Goal: Information Seeking & Learning: Learn about a topic

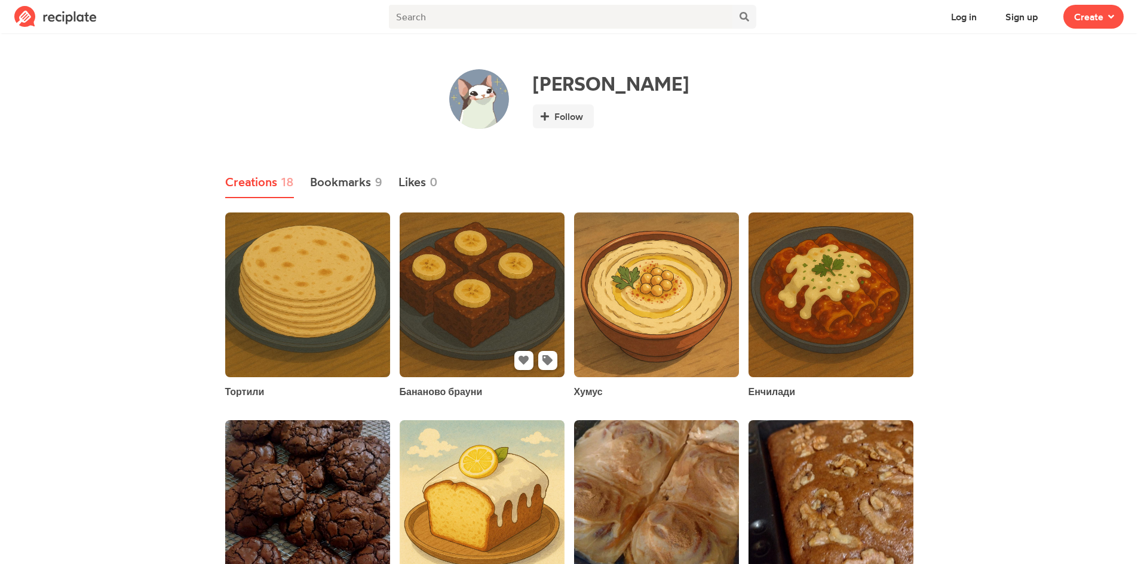
click at [511, 278] on link at bounding box center [482, 295] width 165 height 165
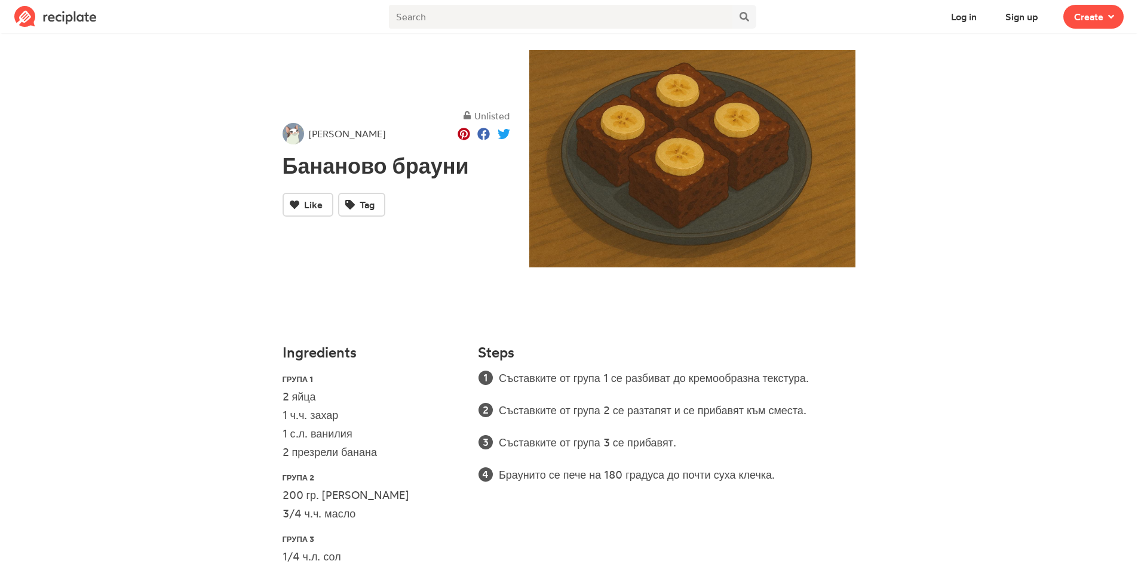
scroll to position [143, 0]
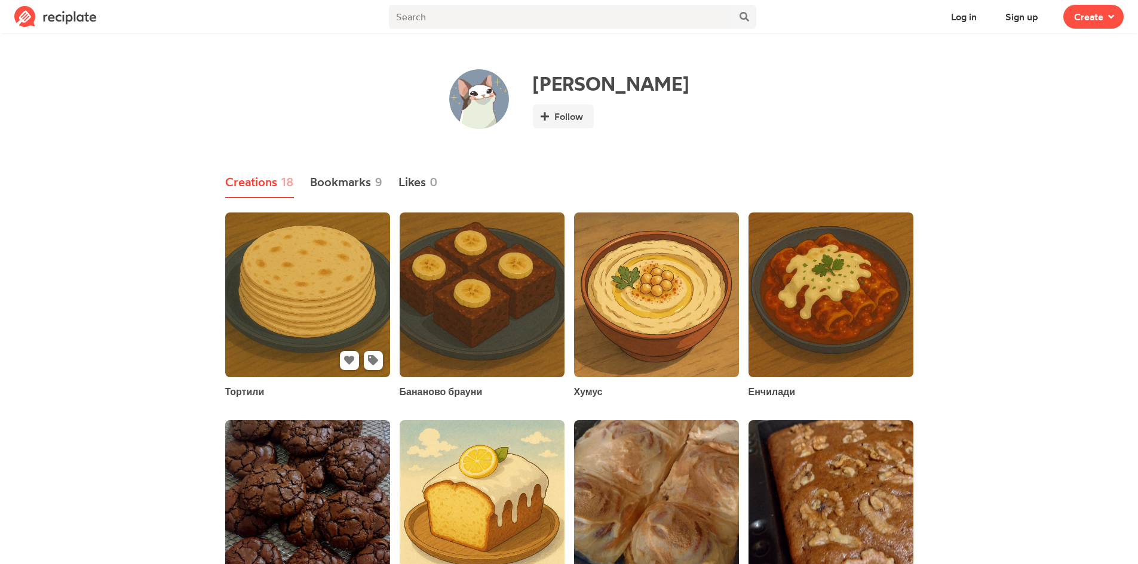
click at [350, 256] on link at bounding box center [307, 295] width 165 height 165
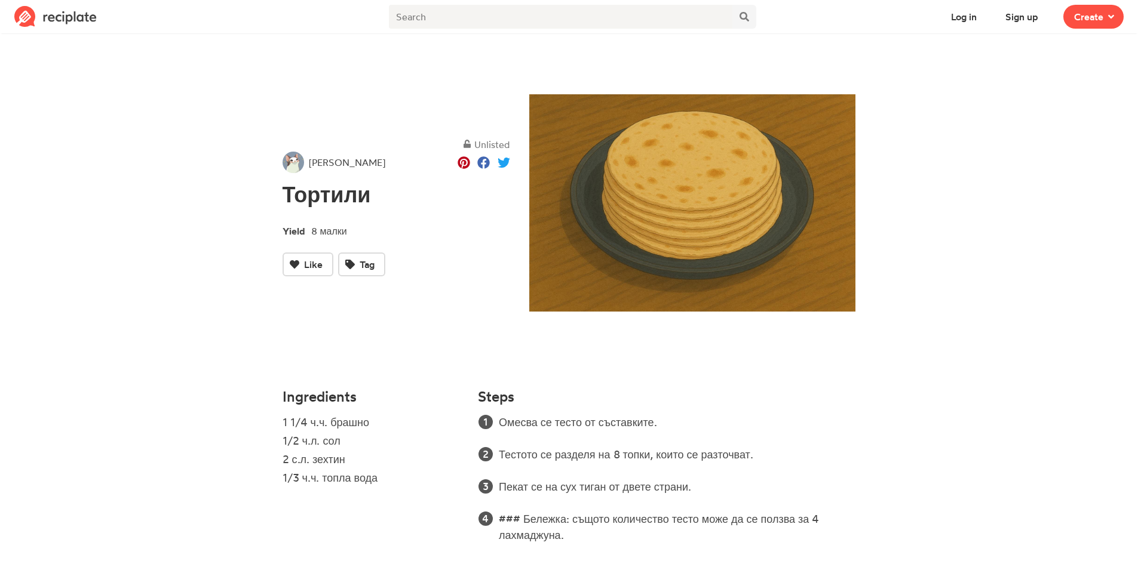
scroll to position [27, 0]
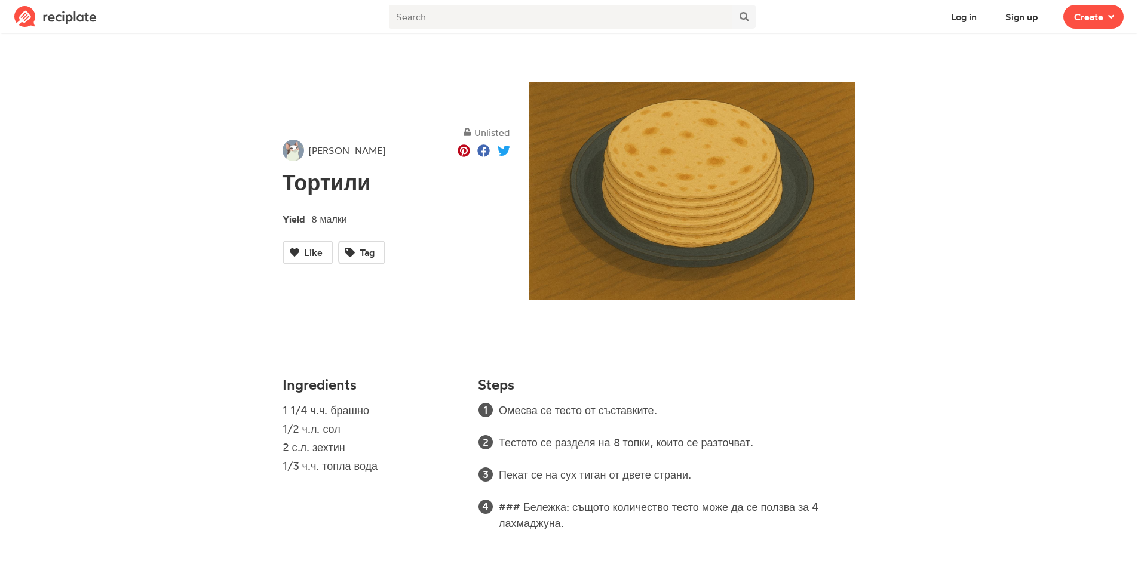
click at [343, 193] on h1 "Тортили" at bounding box center [397, 183] width 228 height 24
click at [305, 226] on span "Yield" at bounding box center [297, 218] width 29 height 17
click at [324, 217] on span "8 малки" at bounding box center [329, 219] width 36 height 12
click at [324, 216] on span "8 малки" at bounding box center [329, 219] width 36 height 12
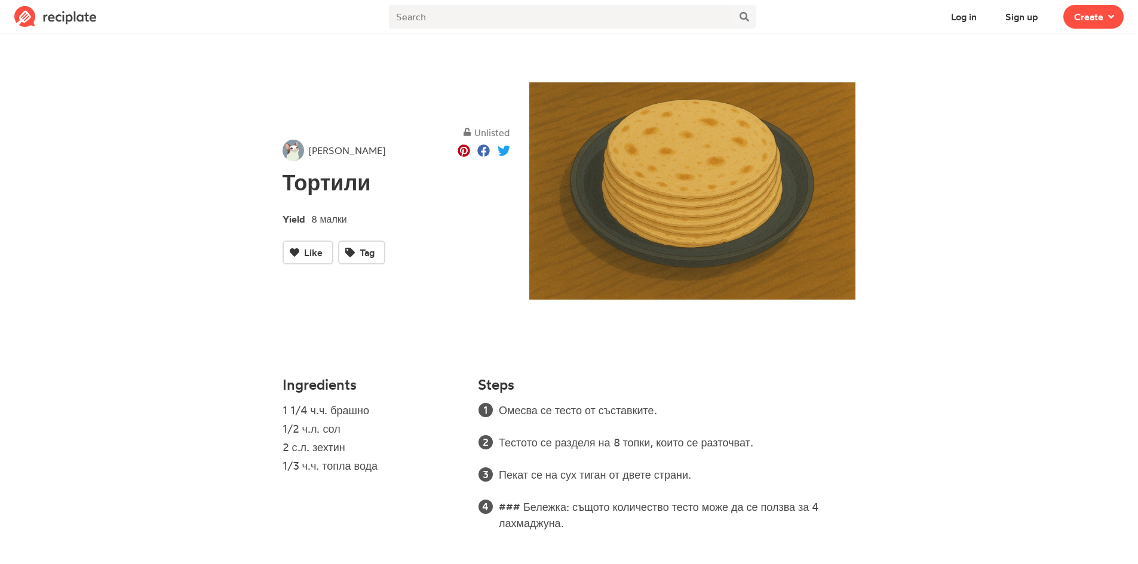
click at [332, 351] on div "Unlisted [PERSON_NAME] Тортили Yield 8 малки Like Tag" at bounding box center [396, 195] width 247 height 350
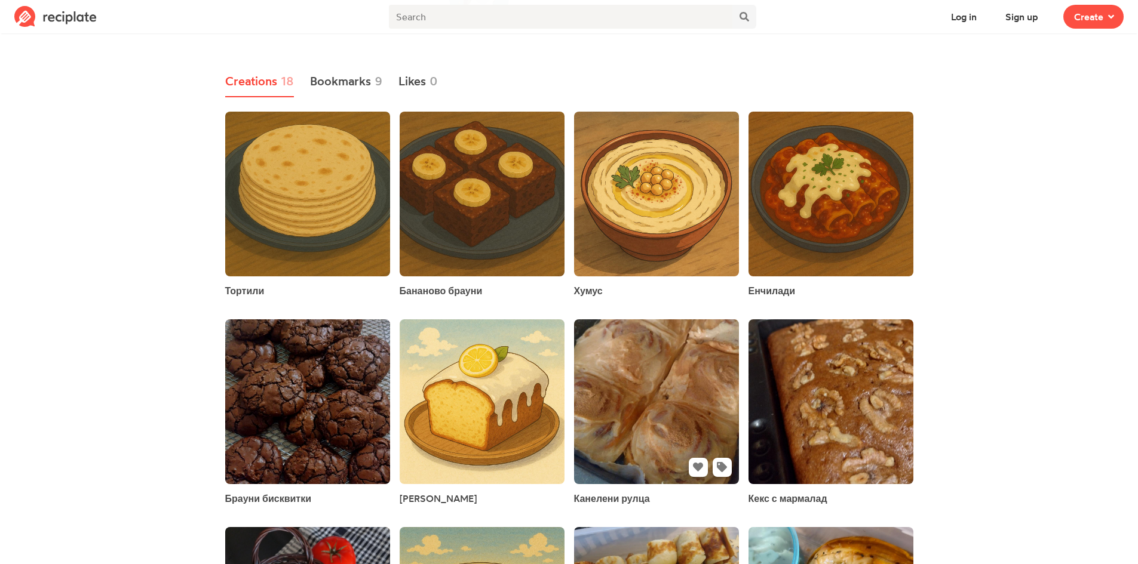
scroll to position [95, 0]
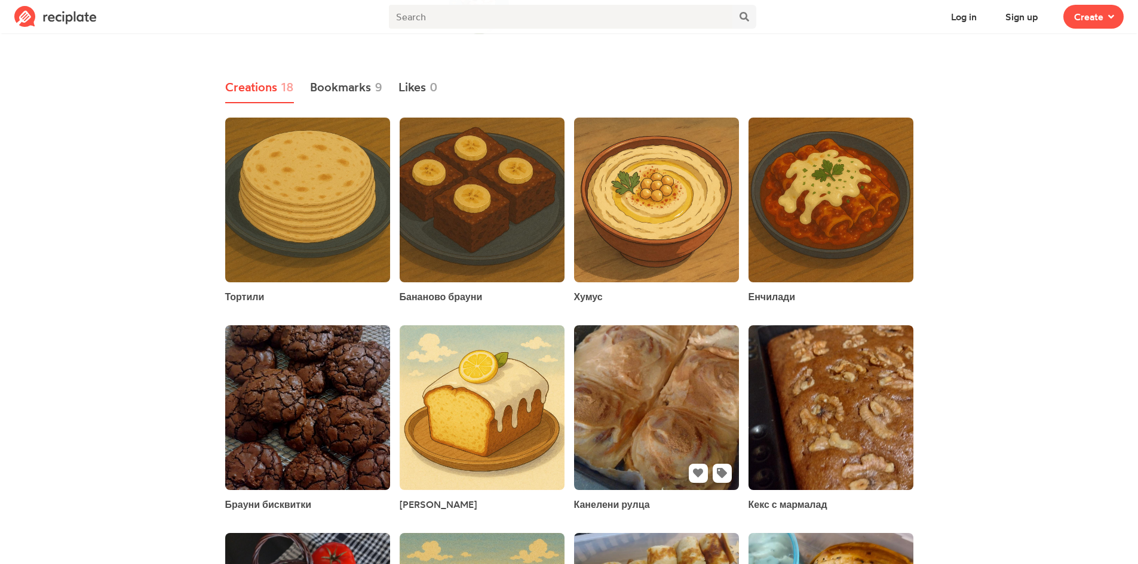
click at [711, 392] on link at bounding box center [656, 408] width 165 height 165
